Goal: Find specific page/section: Find specific page/section

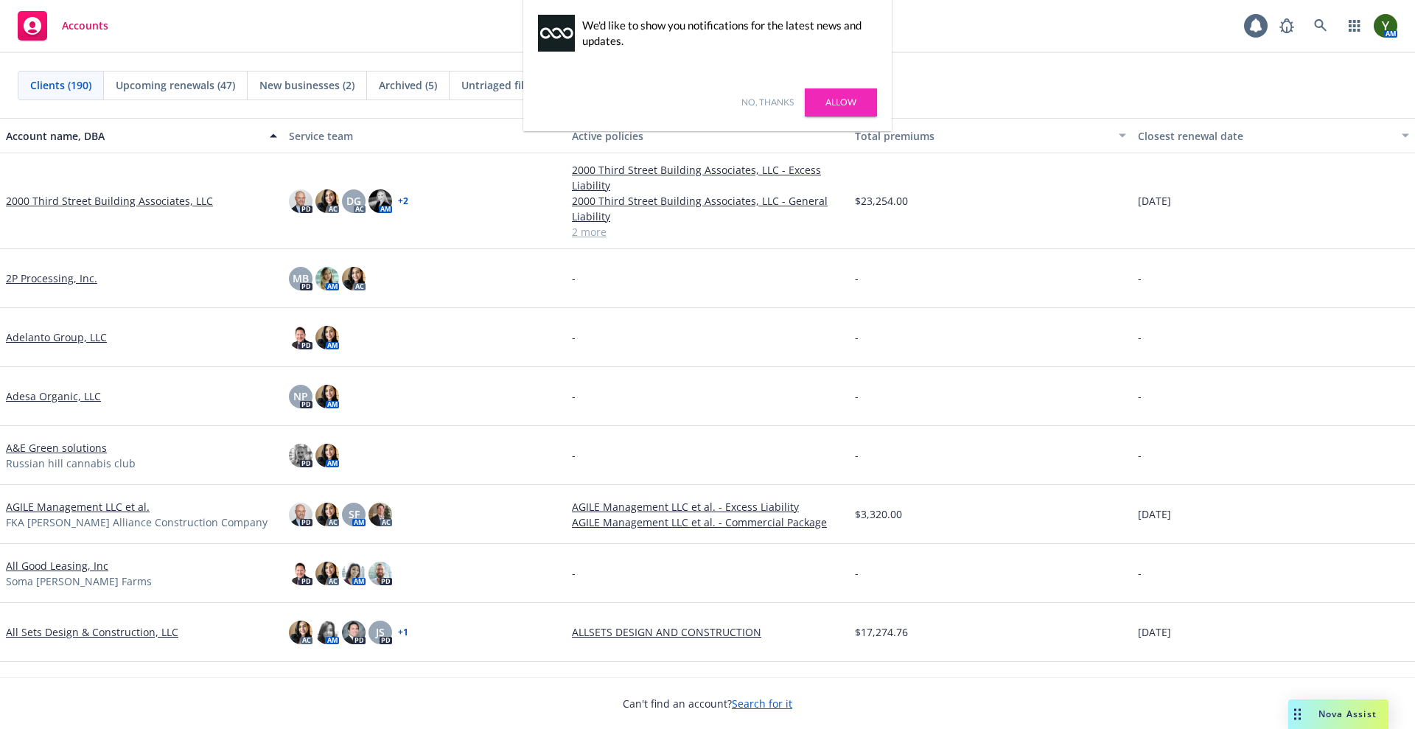
click at [762, 103] on link "No, thanks" at bounding box center [768, 102] width 52 height 13
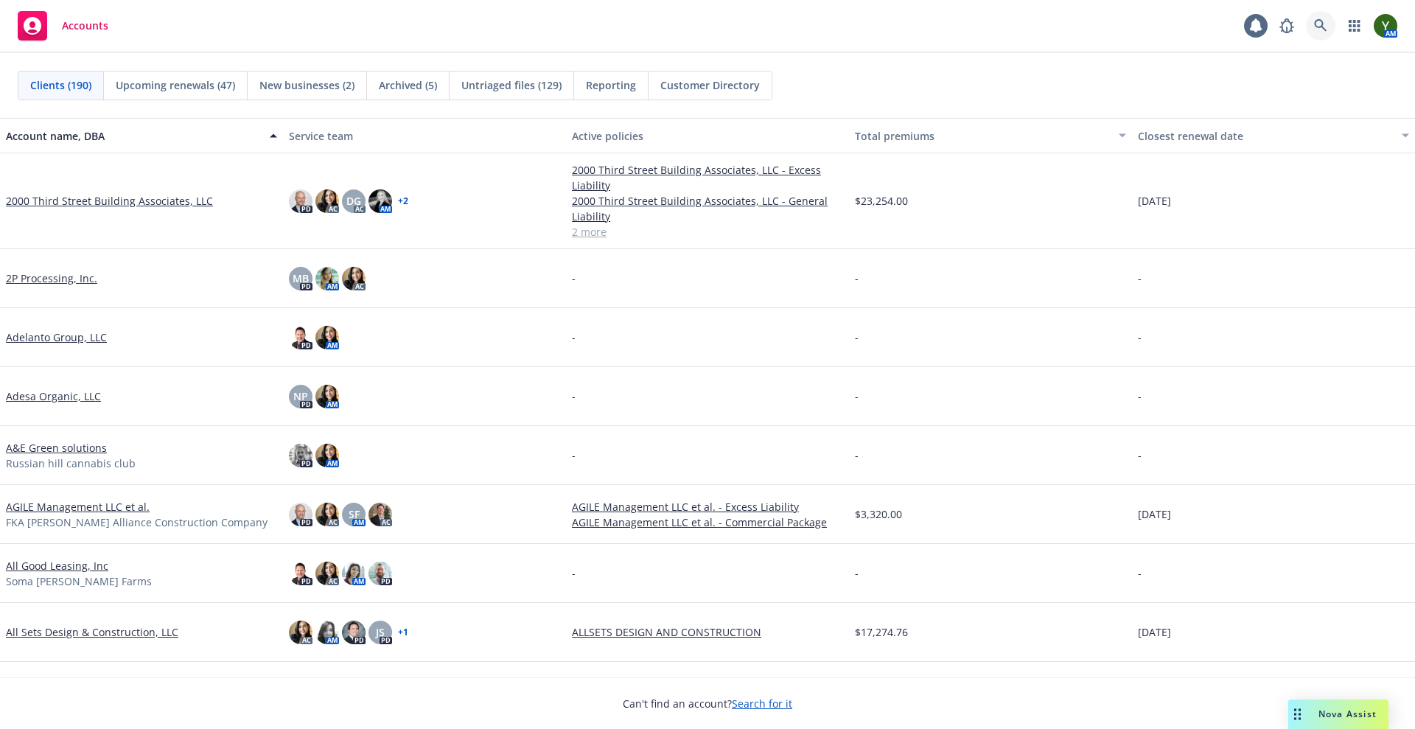
click at [1309, 28] on link at bounding box center [1320, 25] width 29 height 29
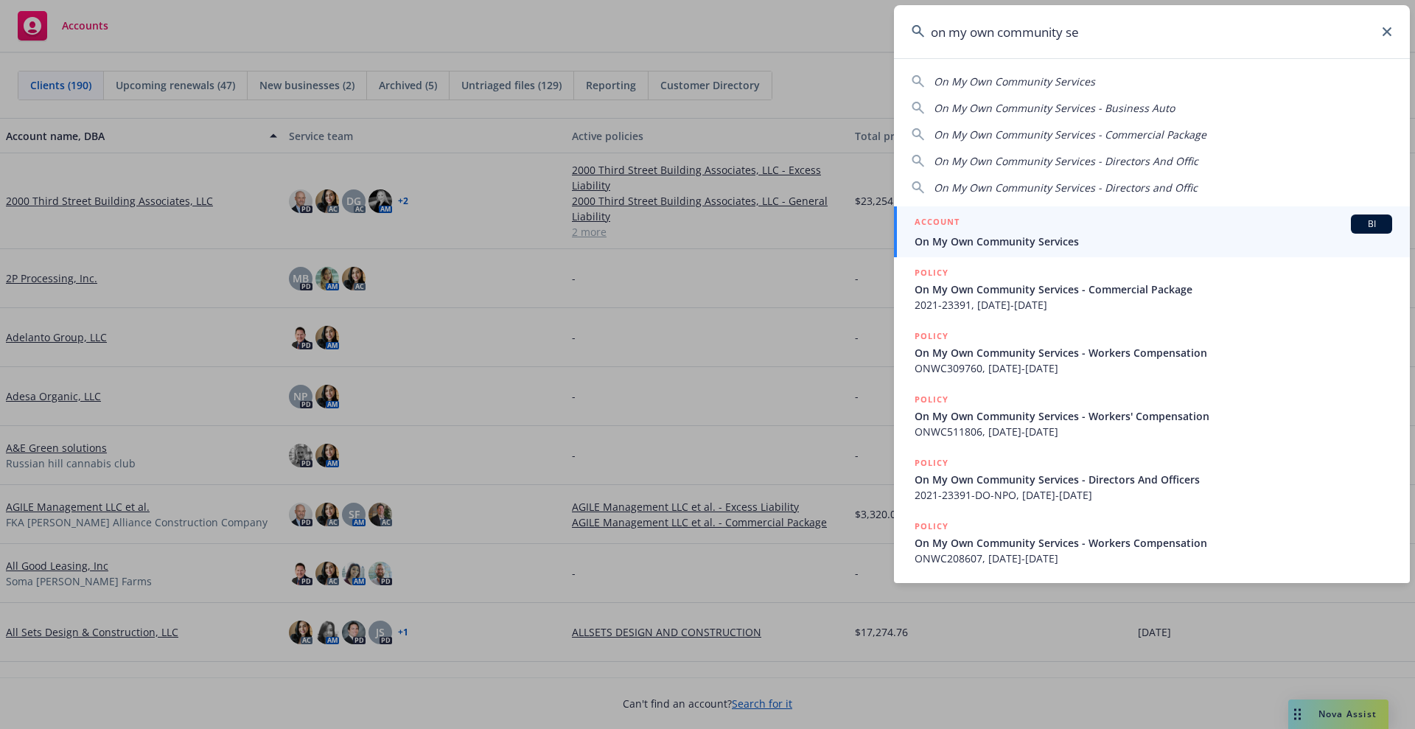
type input "on my own community ser"
click at [1063, 223] on div "ACCOUNT BI" at bounding box center [1154, 224] width 478 height 19
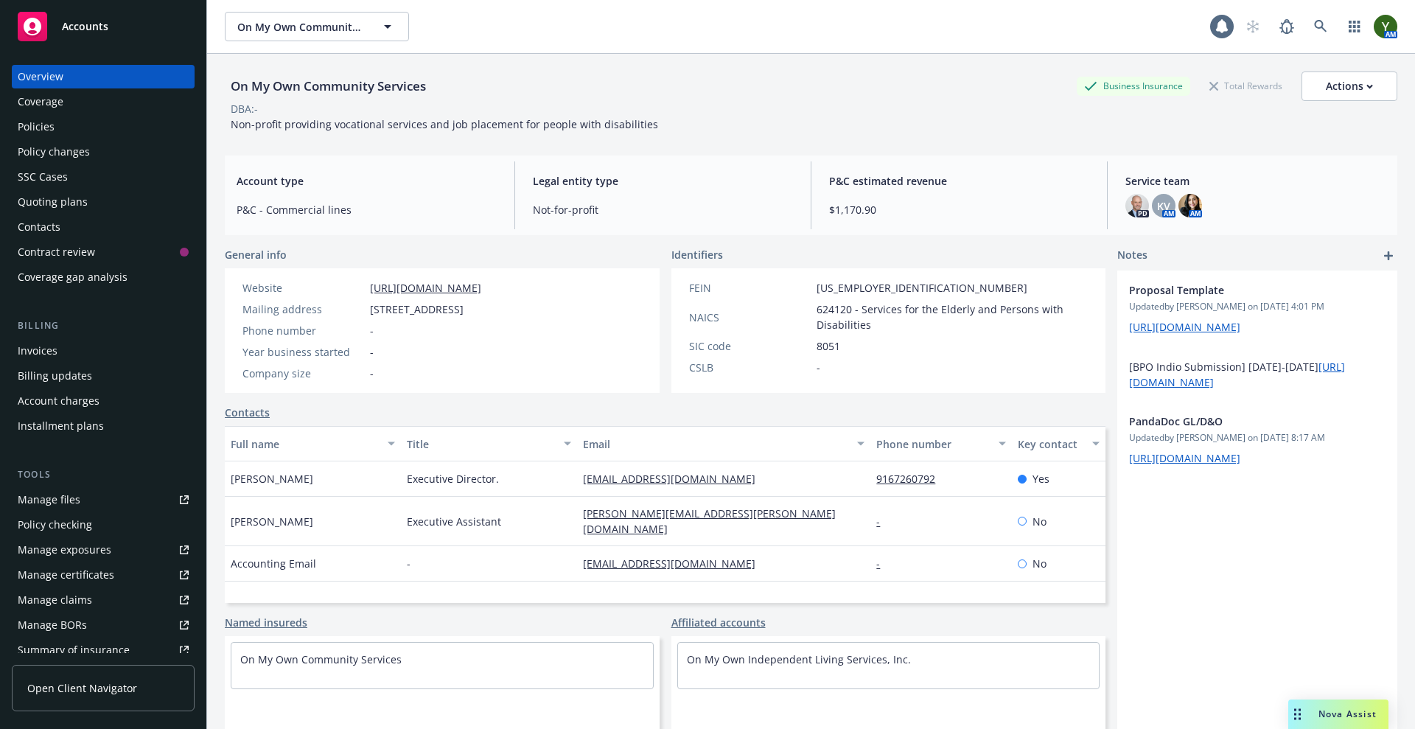
click at [58, 126] on div "Policies" at bounding box center [103, 127] width 171 height 24
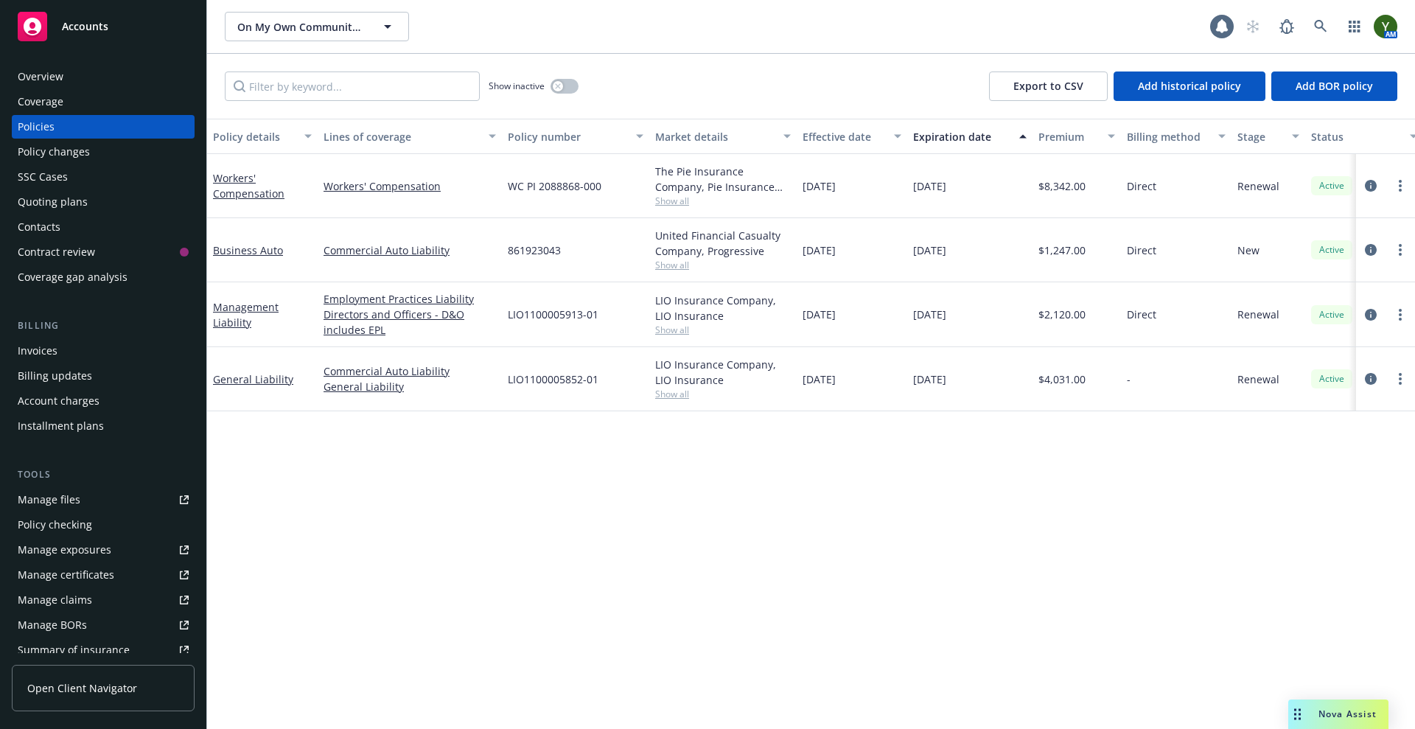
click at [523, 254] on span "861923043" at bounding box center [534, 250] width 53 height 15
copy span "861923043"
